Goal: Task Accomplishment & Management: Manage account settings

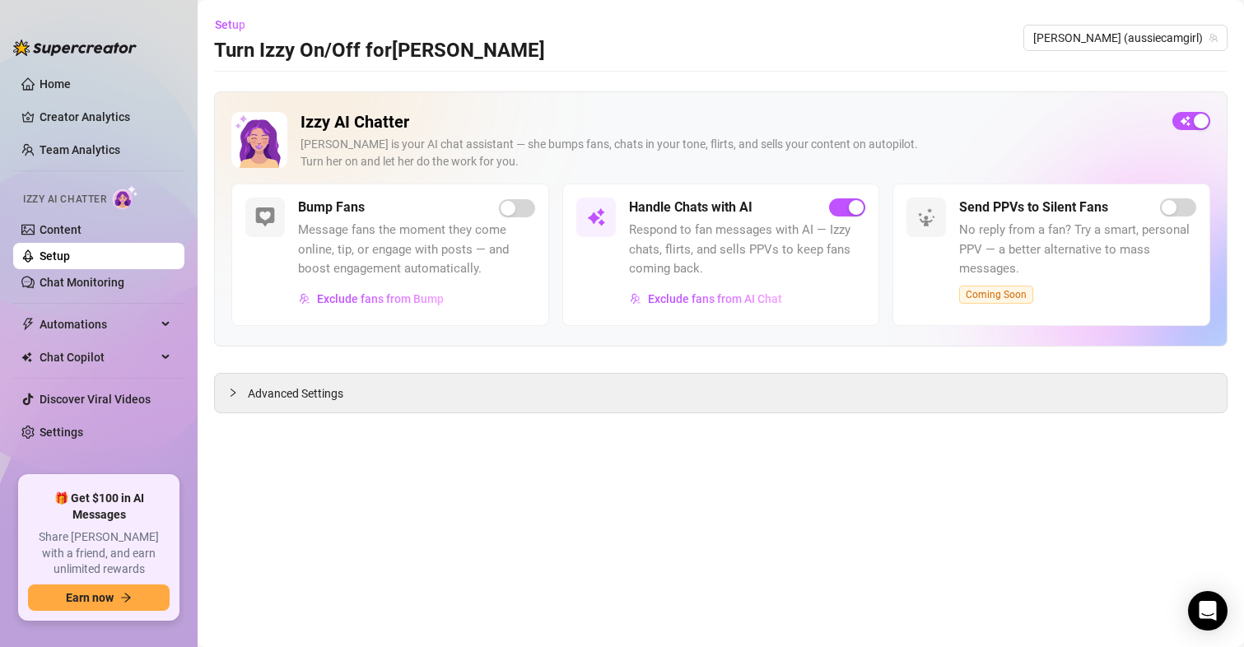
click at [39, 418] on ul "Home Creator Analytics Team Analytics Izzy AI Chatter Content Setup Chat Monito…" at bounding box center [98, 266] width 171 height 405
click at [59, 426] on link "Settings" at bounding box center [62, 432] width 44 height 13
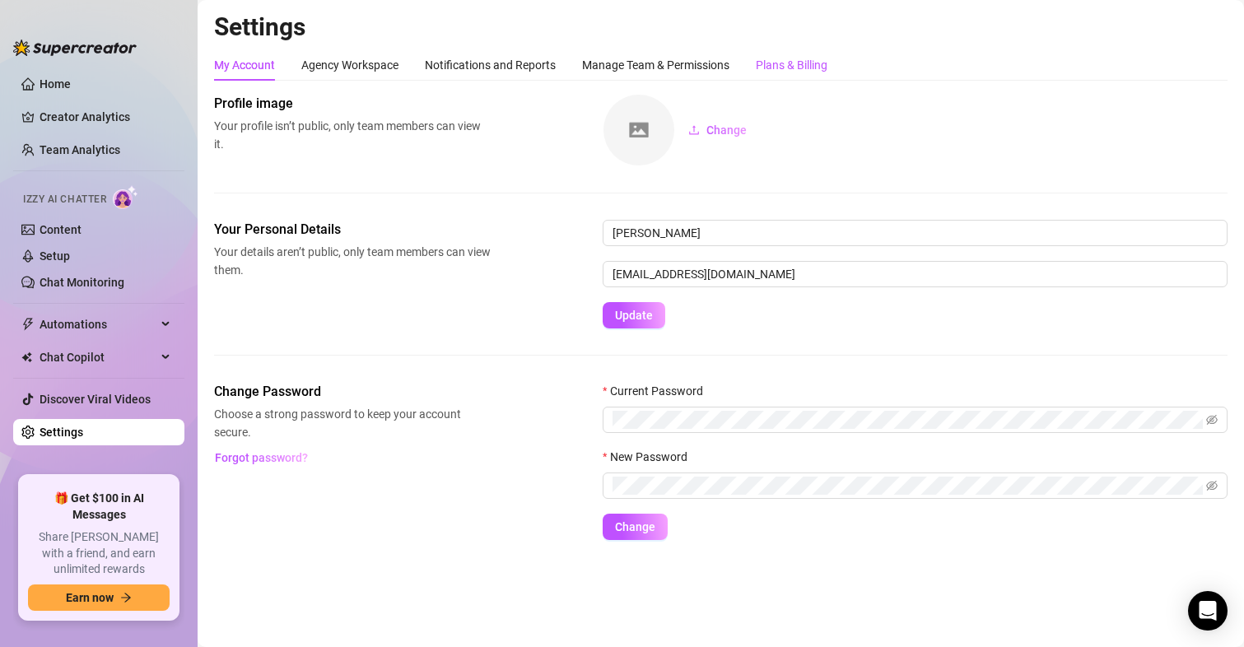
click at [817, 58] on div "Plans & Billing" at bounding box center [792, 65] width 72 height 18
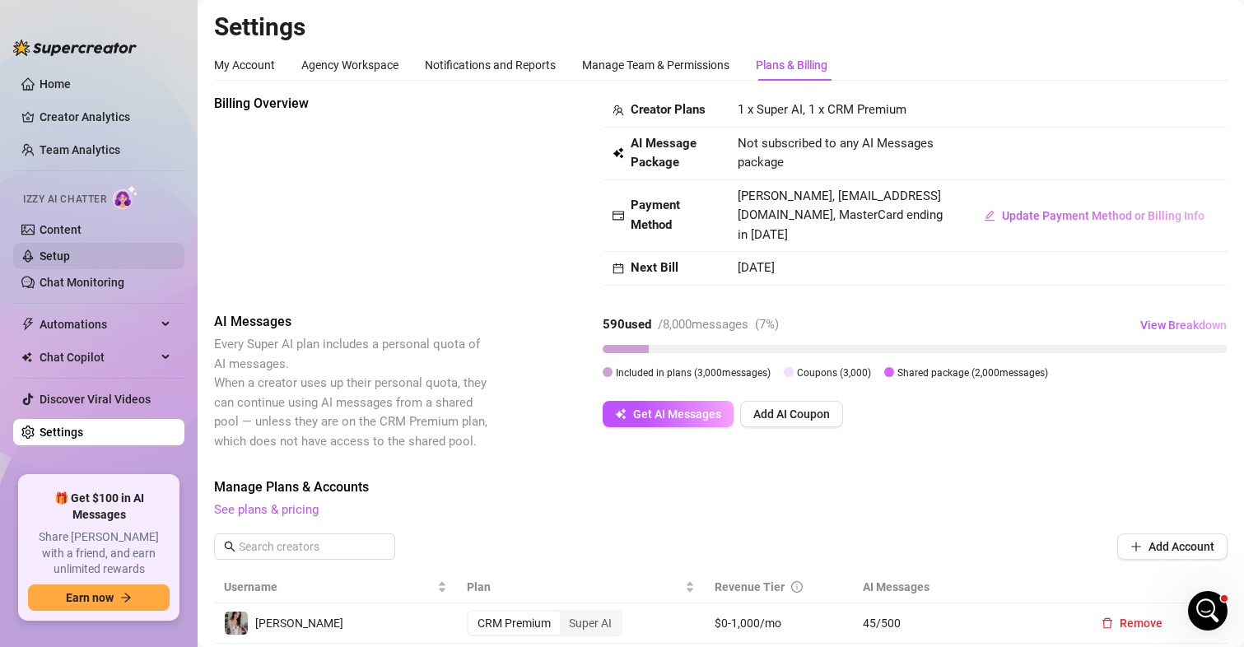
click at [63, 250] on link "Setup" at bounding box center [55, 255] width 30 height 13
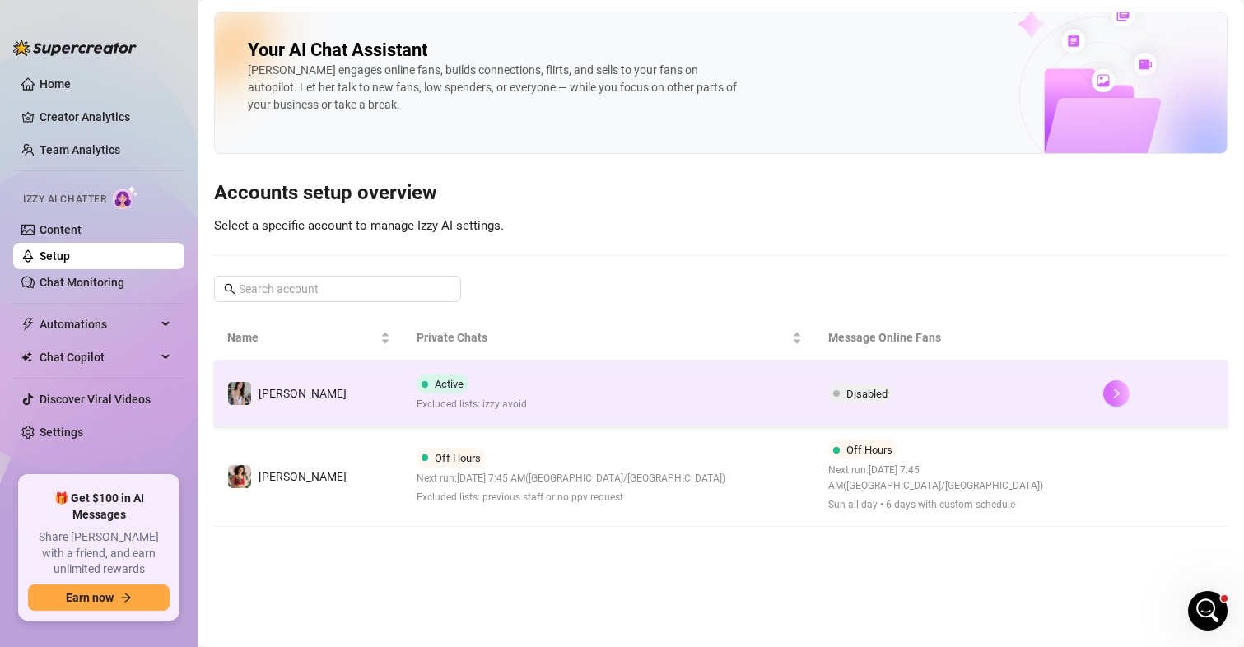
click at [1124, 389] on button "button" at bounding box center [1116, 393] width 26 height 26
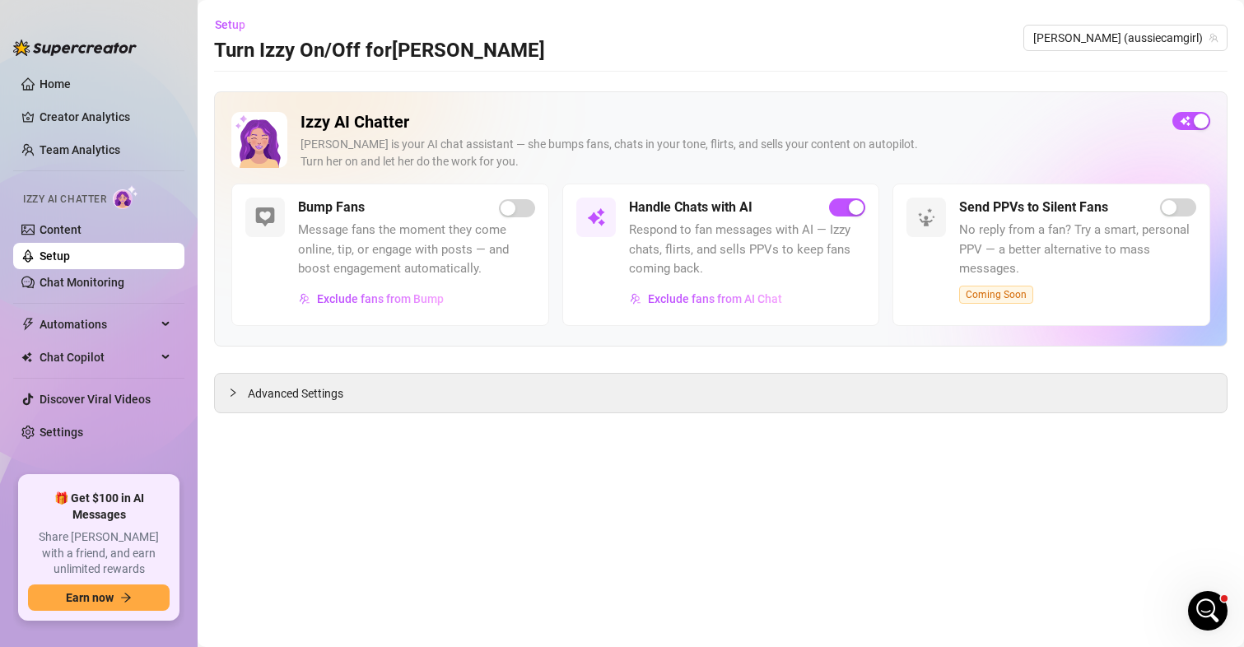
click at [56, 215] on div "Izzy AI Chatter" at bounding box center [97, 197] width 175 height 37
click at [56, 224] on link "Content" at bounding box center [61, 229] width 42 height 13
